Goal: Task Accomplishment & Management: Manage account settings

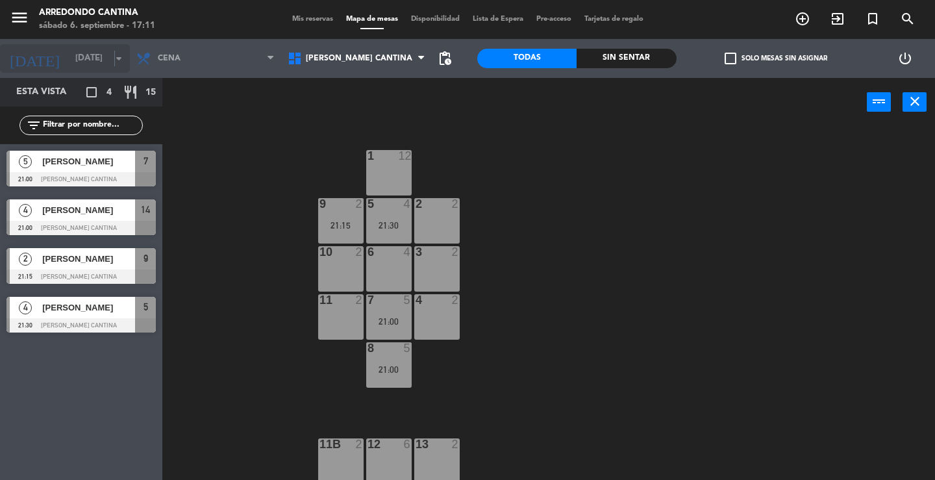
click at [115, 55] on icon "arrow_drop_down" at bounding box center [119, 59] width 16 height 16
click at [116, 57] on icon "arrow_drop_down" at bounding box center [119, 59] width 16 height 16
click at [117, 57] on icon "arrow_drop_down" at bounding box center [119, 59] width 16 height 16
click at [714, 149] on div "1 12 2 2 5 4 21:30 9 2 21:15 3 2 6 4 10 2 4 2 7 5 21:00 11 2 8 5 21:00 11B 2 12…" at bounding box center [553, 303] width 764 height 353
click at [907, 101] on icon "close" at bounding box center [915, 102] width 16 height 16
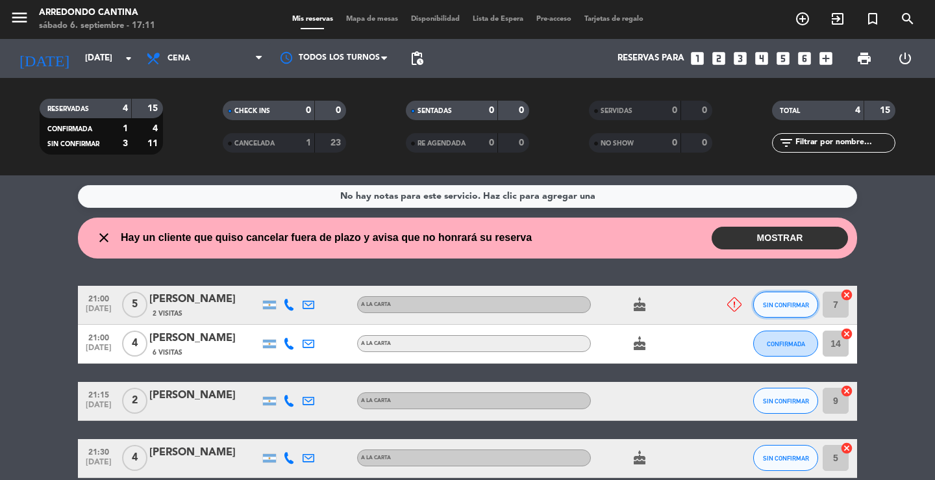
click at [771, 303] on span "SIN CONFIRMAR" at bounding box center [786, 304] width 46 height 7
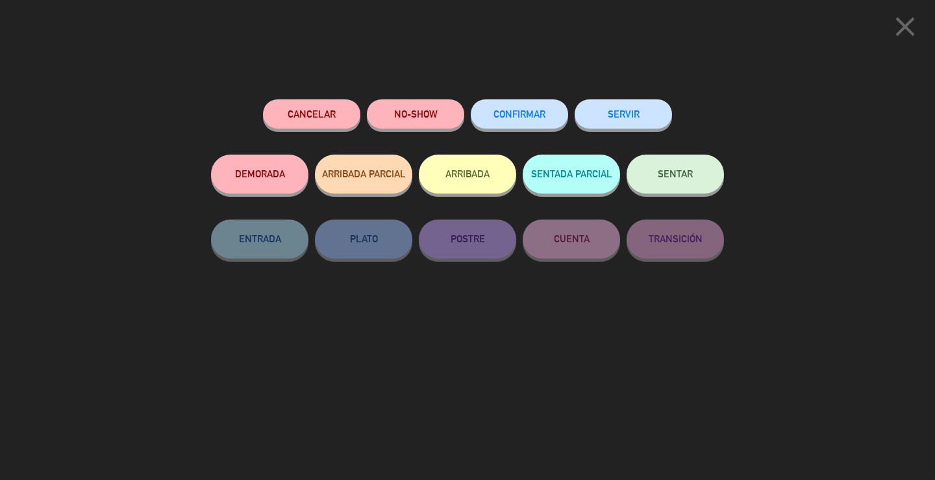
click at [518, 125] on button "CONFIRMAR" at bounding box center [519, 113] width 97 height 29
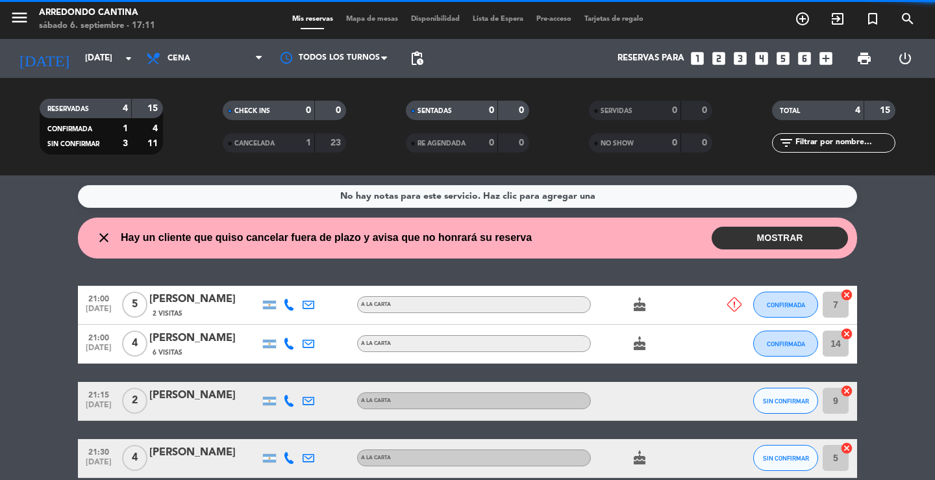
scroll to position [63, 0]
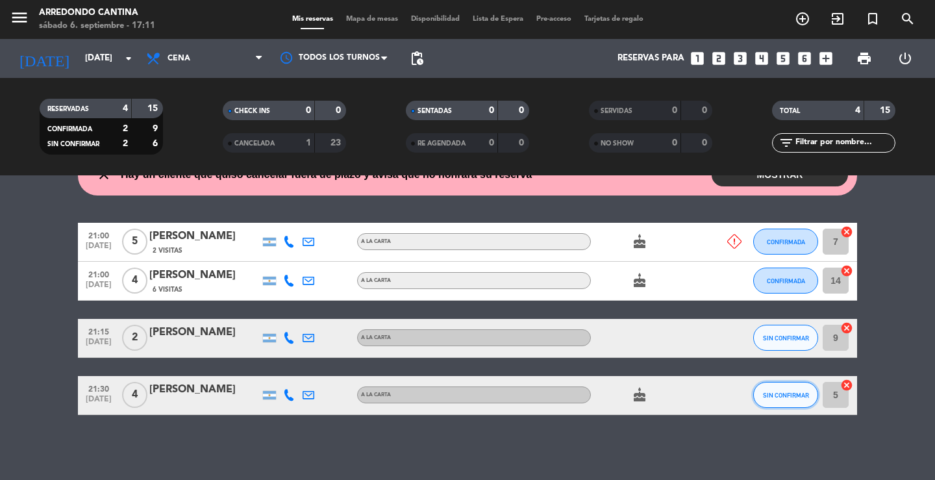
click at [782, 408] on button "SIN CONFIRMAR" at bounding box center [785, 395] width 65 height 26
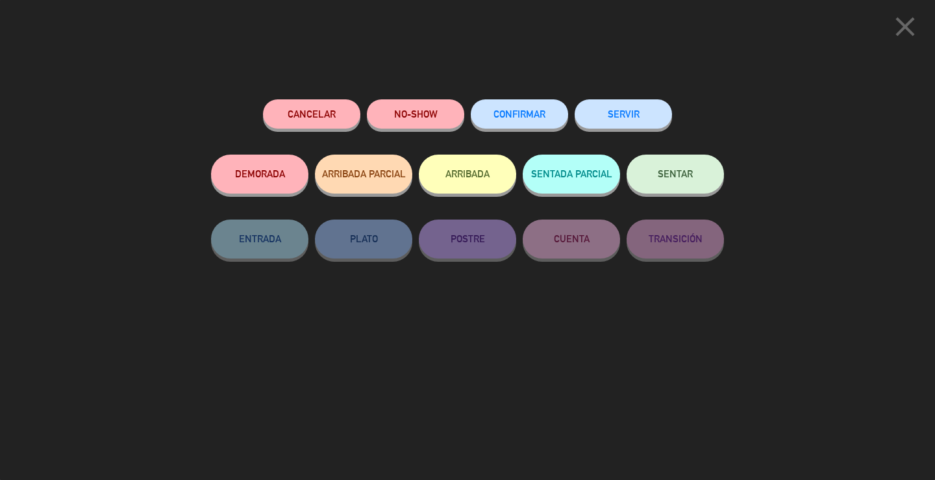
click at [519, 116] on span "CONFIRMAR" at bounding box center [519, 113] width 52 height 11
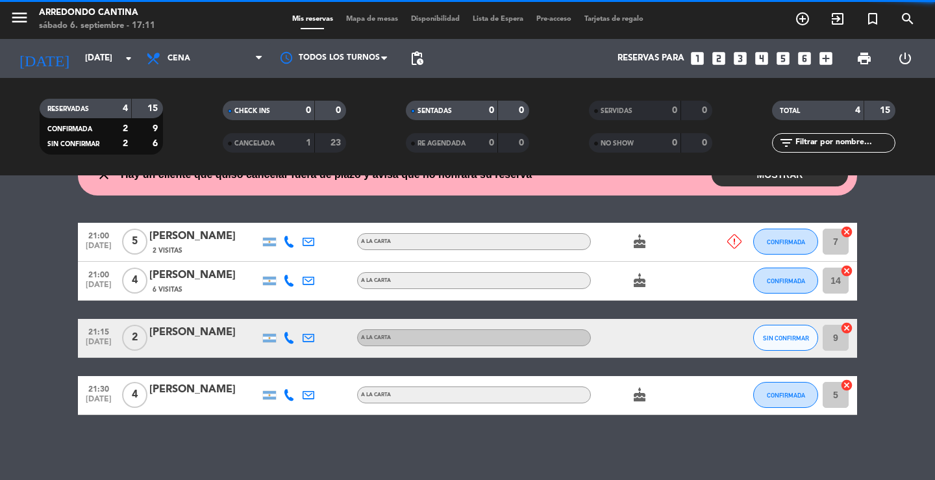
click at [786, 319] on div "SIN CONFIRMAR" at bounding box center [785, 338] width 65 height 38
click at [786, 336] on span "SIN CONFIRMAR" at bounding box center [786, 337] width 46 height 7
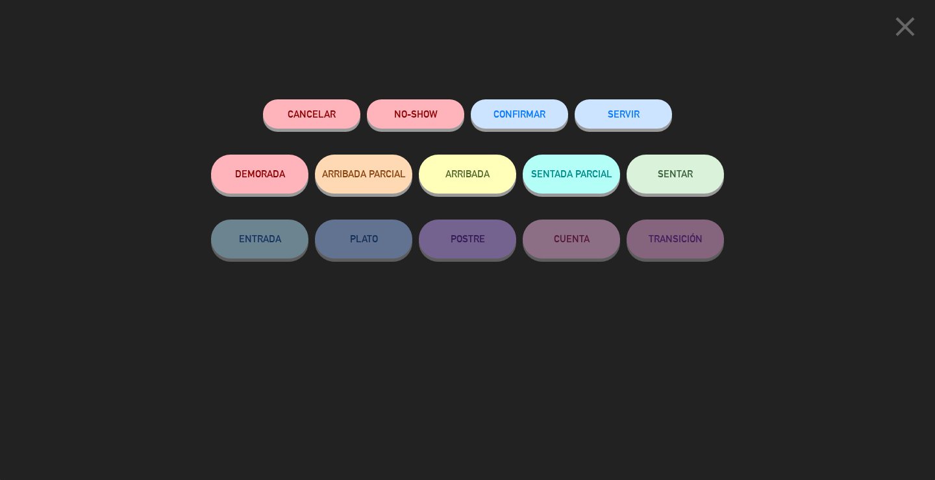
click at [521, 124] on button "CONFIRMAR" at bounding box center [519, 113] width 97 height 29
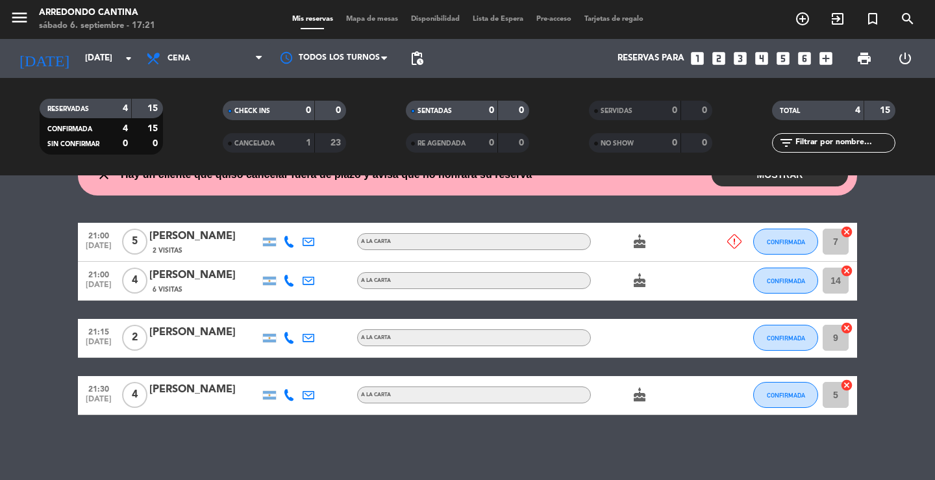
scroll to position [0, 0]
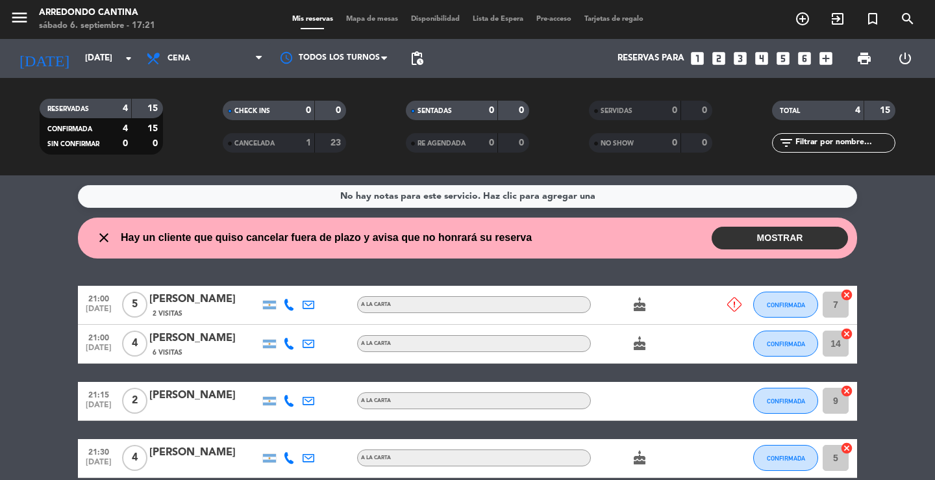
click at [766, 225] on div "close Hay un cliente que quiso cancelar fuera de plazo y avisa que no honrará s…" at bounding box center [467, 238] width 779 height 41
click at [768, 235] on button "MOSTRAR" at bounding box center [780, 238] width 136 height 23
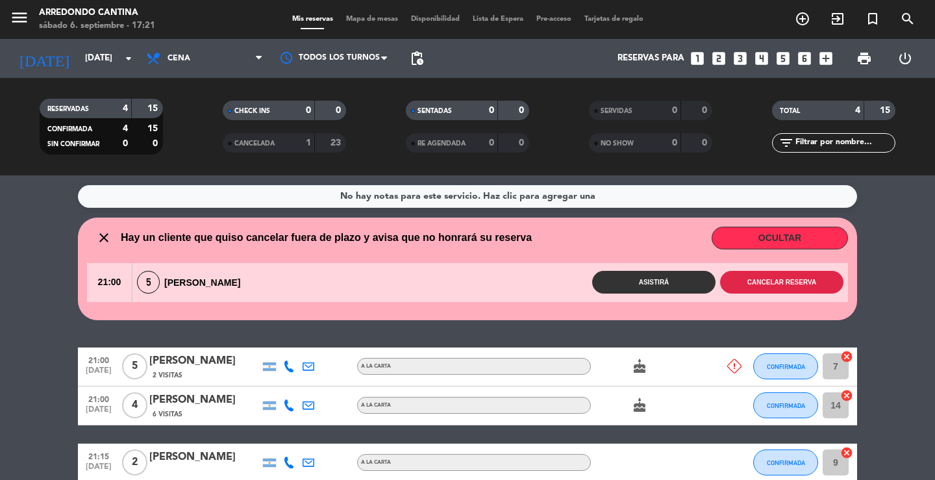
click at [764, 286] on button "Cancelar reserva" at bounding box center [781, 282] width 123 height 23
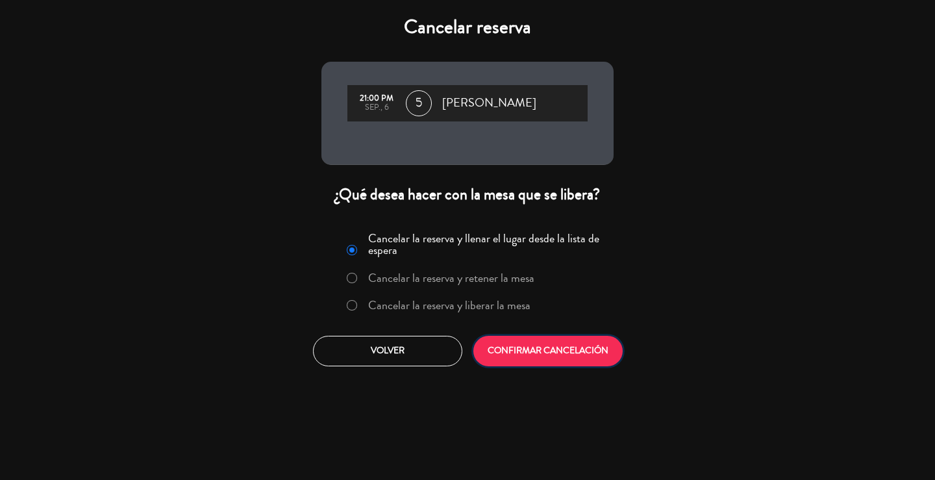
click at [519, 358] on button "CONFIRMAR CANCELACIÓN" at bounding box center [547, 351] width 149 height 31
